Goal: Task Accomplishment & Management: Use online tool/utility

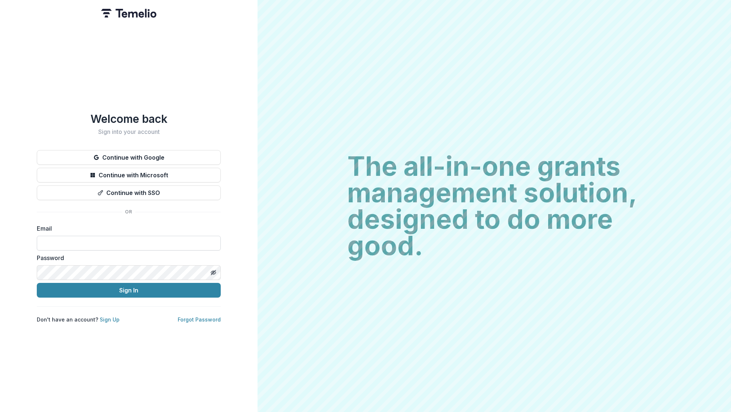
click at [130, 241] on input at bounding box center [129, 243] width 184 height 15
type input "**********"
click at [129, 290] on button "Sign In" at bounding box center [129, 290] width 184 height 15
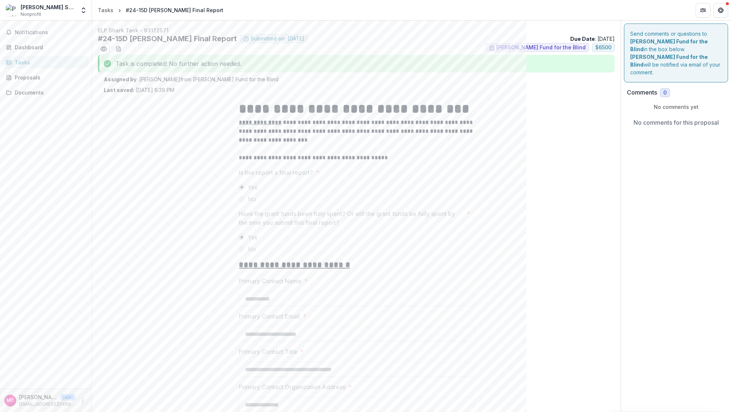
click at [26, 61] on div "Tasks" at bounding box center [49, 62] width 68 height 8
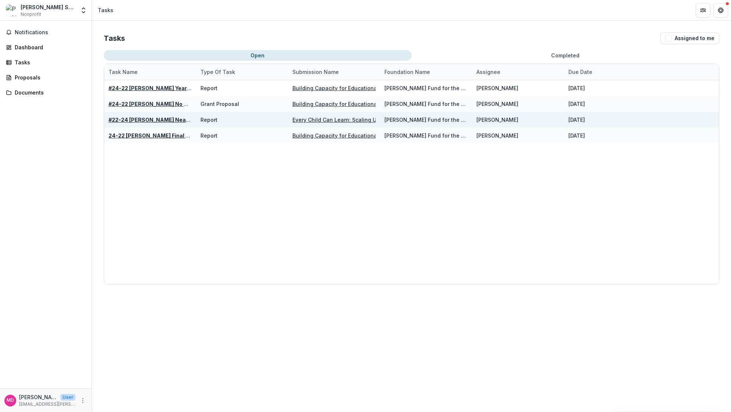
click at [154, 121] on u "#22-24 [PERSON_NAME] Near-Final Report" at bounding box center [165, 120] width 113 height 6
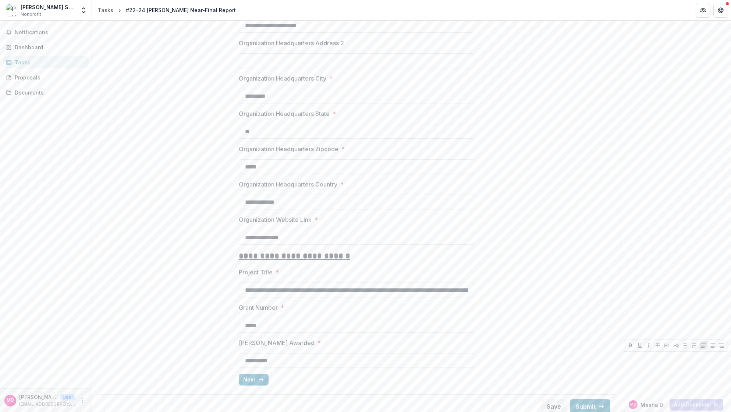
scroll to position [533, 0]
